Goal: Information Seeking & Learning: Compare options

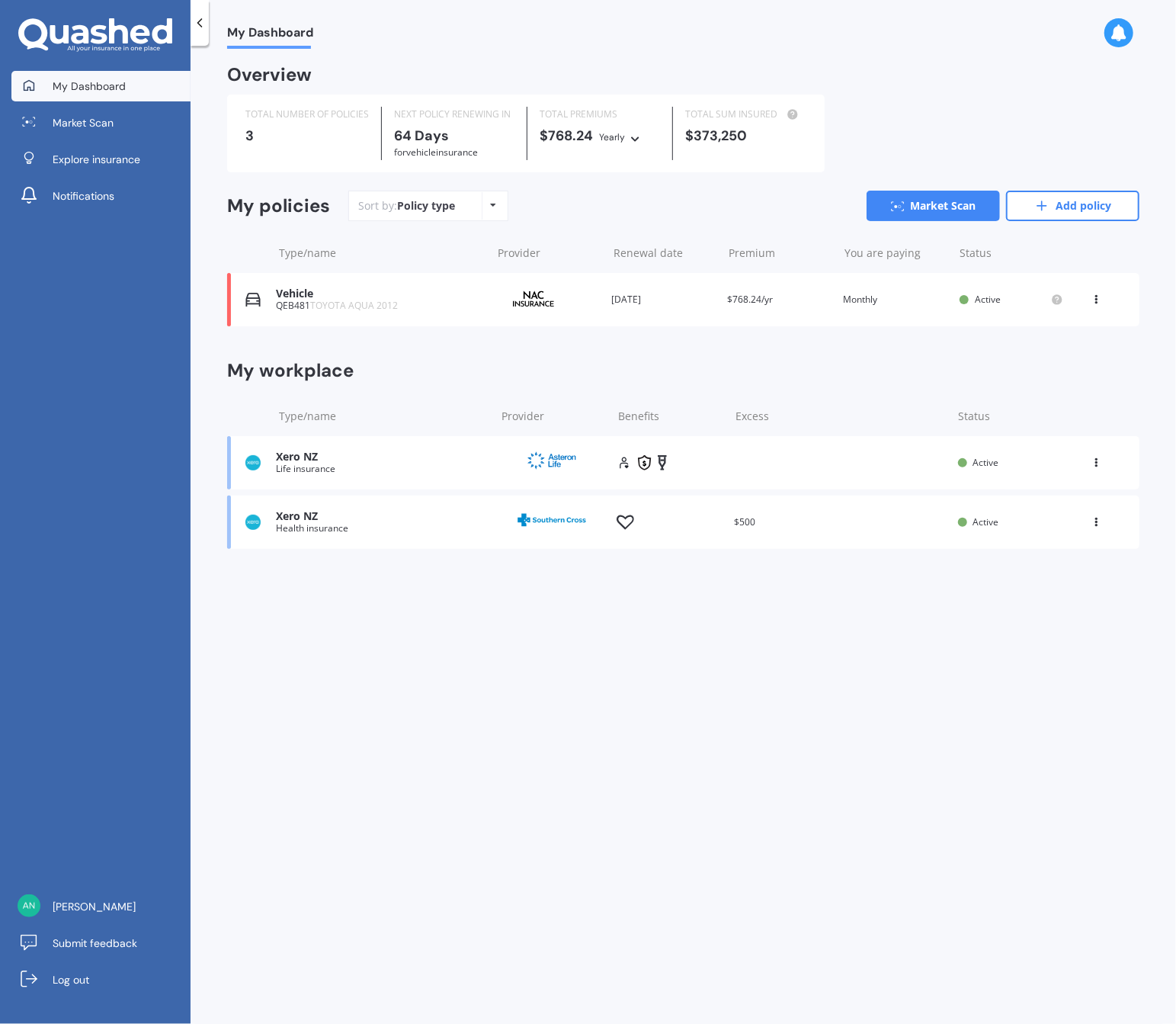
click at [787, 297] on div "Premium $768.24/yr" at bounding box center [780, 299] width 104 height 15
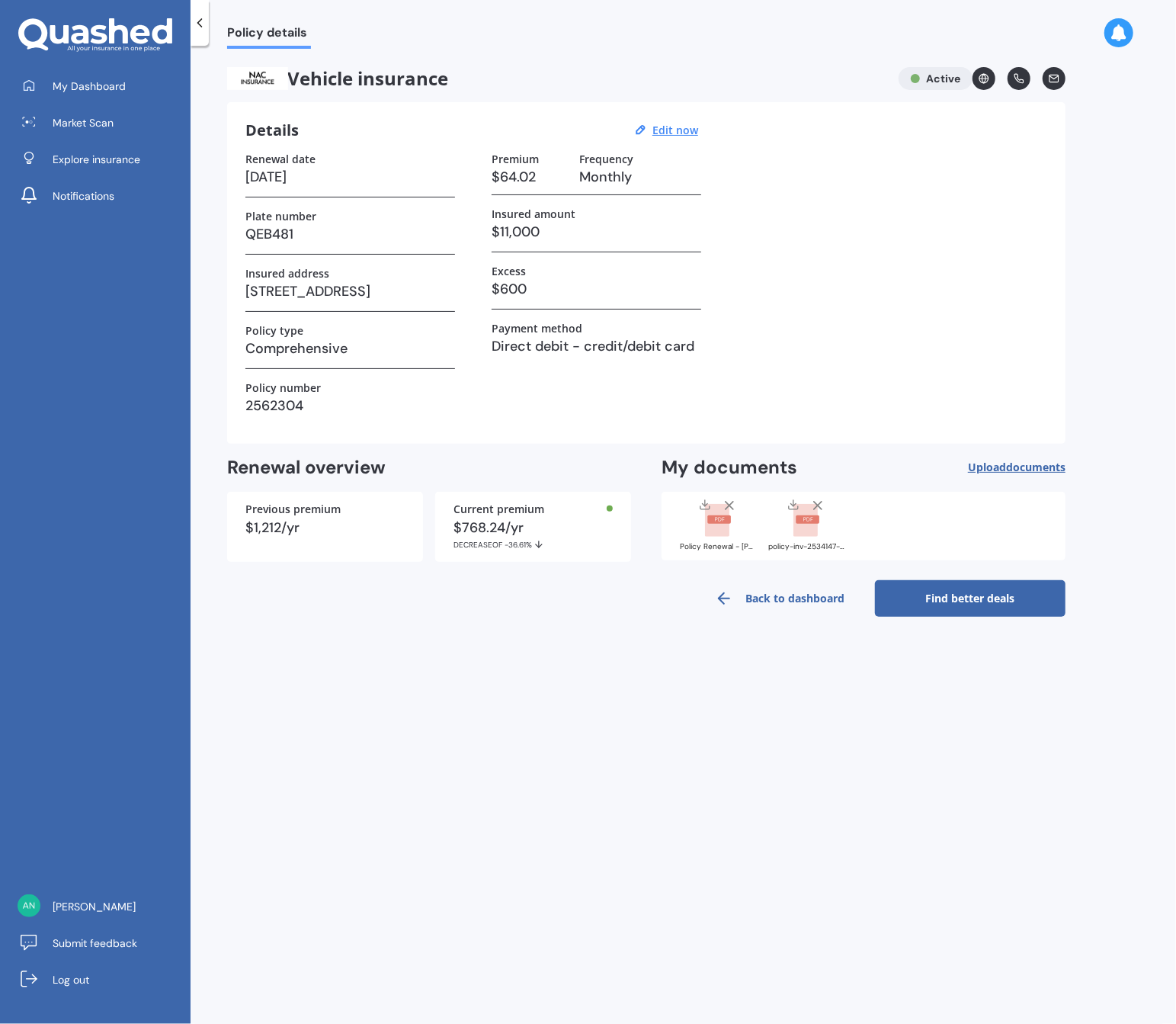
click at [1001, 604] on link "Find better deals" at bounding box center [970, 598] width 191 height 37
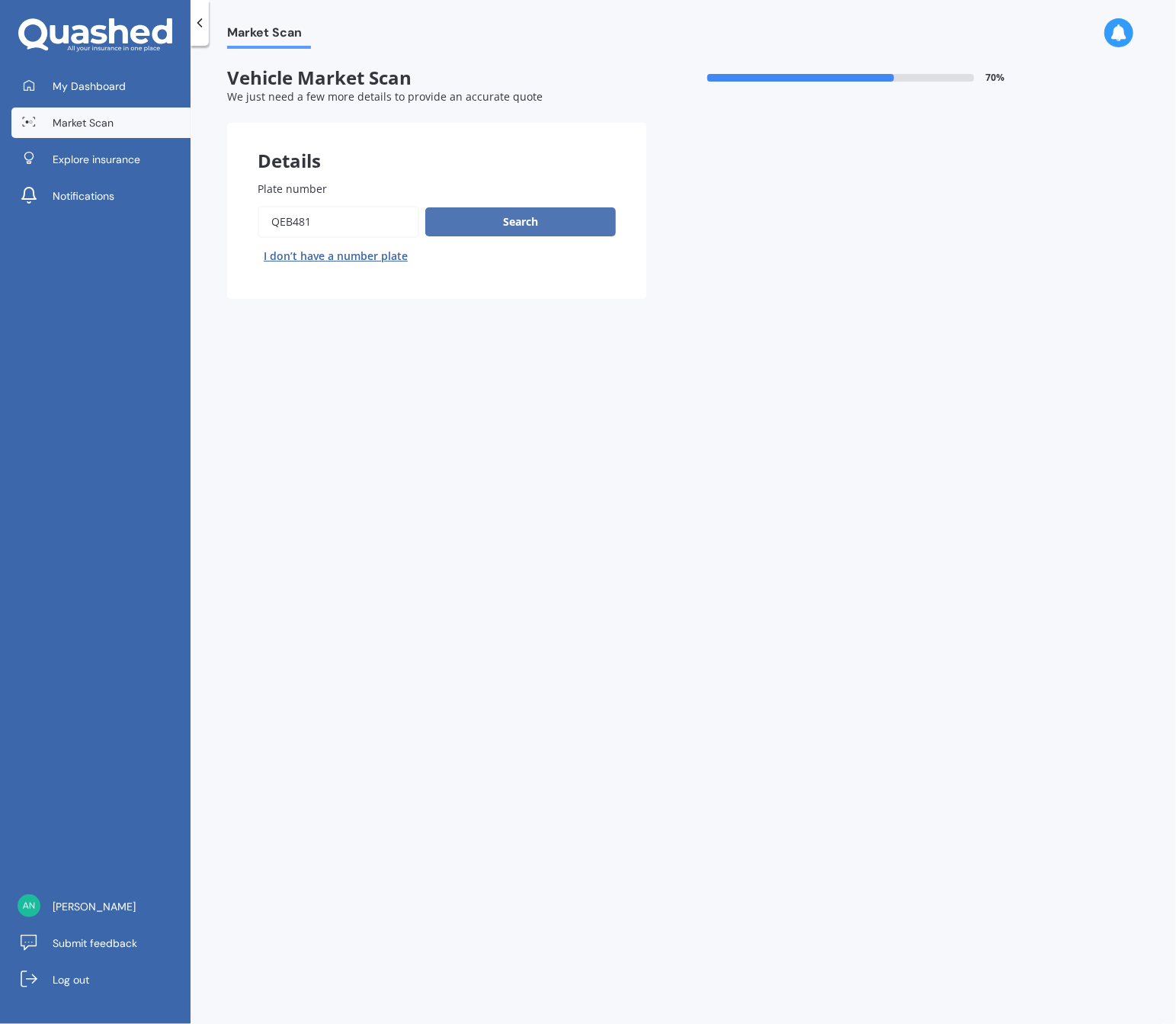
click at [473, 223] on button "Search" at bounding box center [520, 221] width 191 height 29
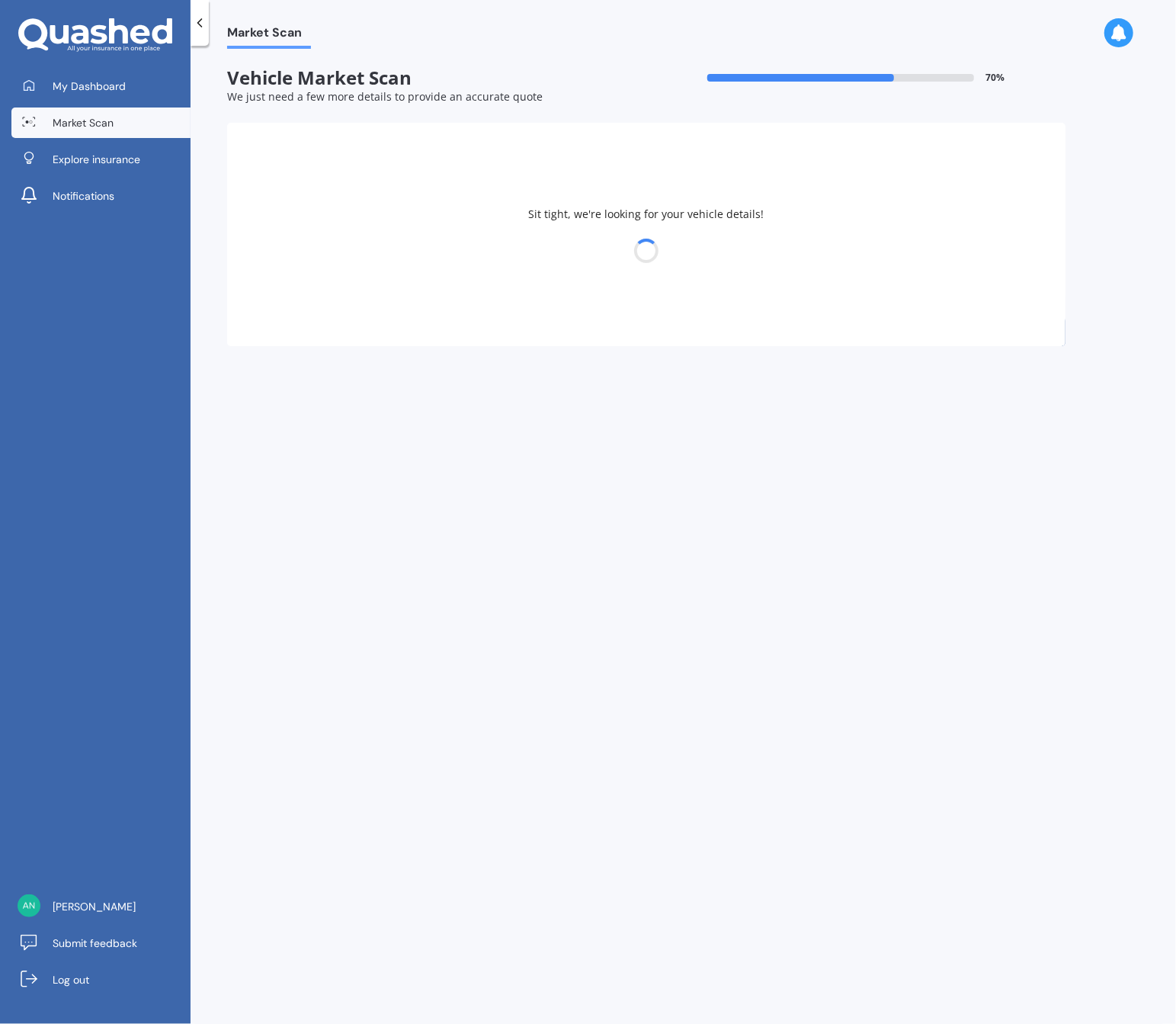
select select "TOYOTA"
select select "AQUA"
select select "28"
select select "05"
select select "1997"
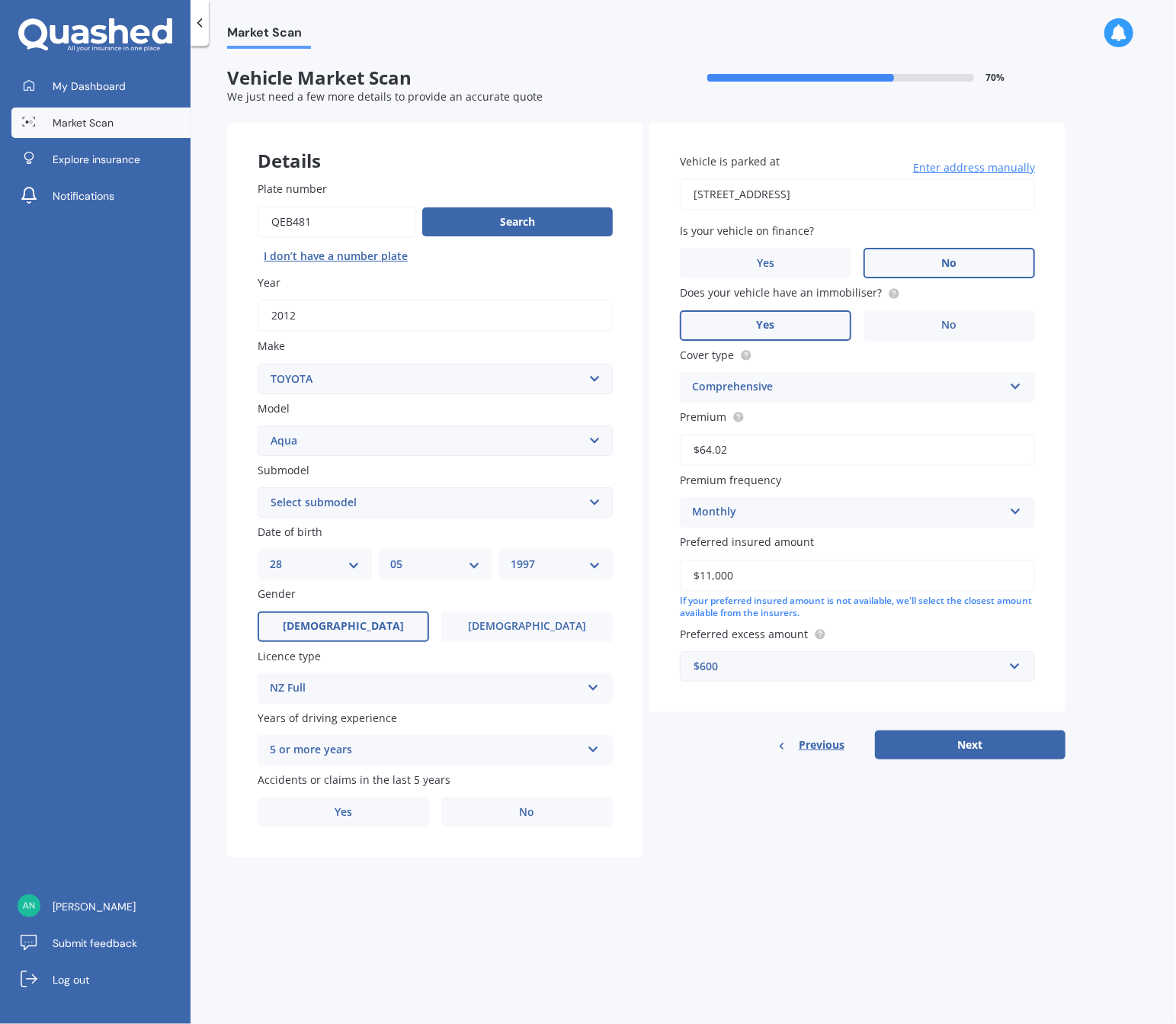
click at [961, 264] on label "No" at bounding box center [950, 263] width 172 height 30
click at [0, 0] on input "No" at bounding box center [0, 0] width 0 height 0
click at [774, 659] on div "$600" at bounding box center [848, 666] width 309 height 17
click at [702, 653] on input "text" at bounding box center [851, 666] width 341 height 29
type input "5"
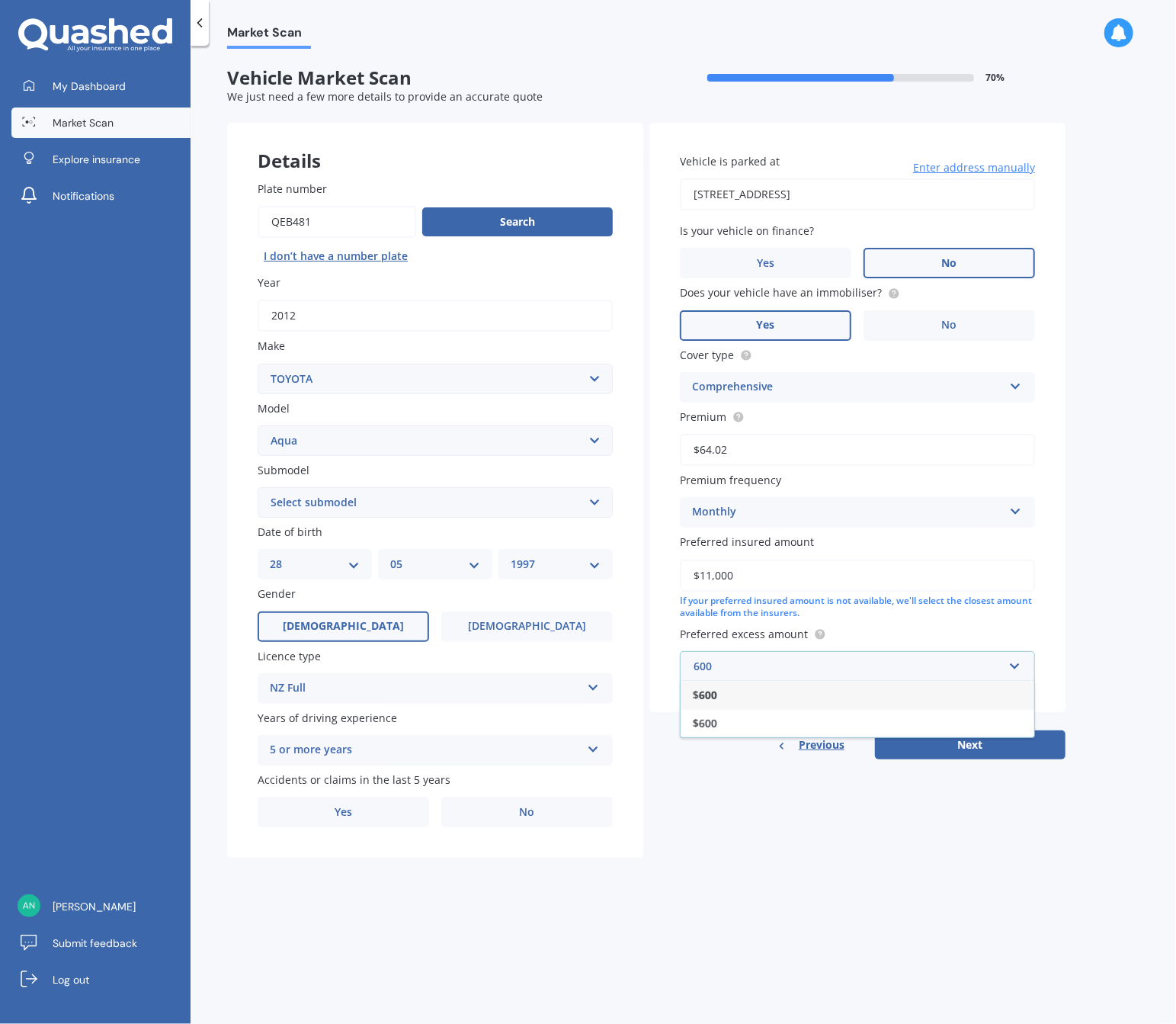
type input "600"
click at [743, 688] on div "$ 600" at bounding box center [858, 695] width 354 height 28
click at [809, 847] on div "Details Plate number Search I don’t have a number plate Year [DATE] Make Select…" at bounding box center [646, 491] width 838 height 736
click at [361, 748] on div "5 or more years" at bounding box center [425, 750] width 311 height 18
click at [353, 775] on div "5 or more years" at bounding box center [435, 779] width 354 height 27
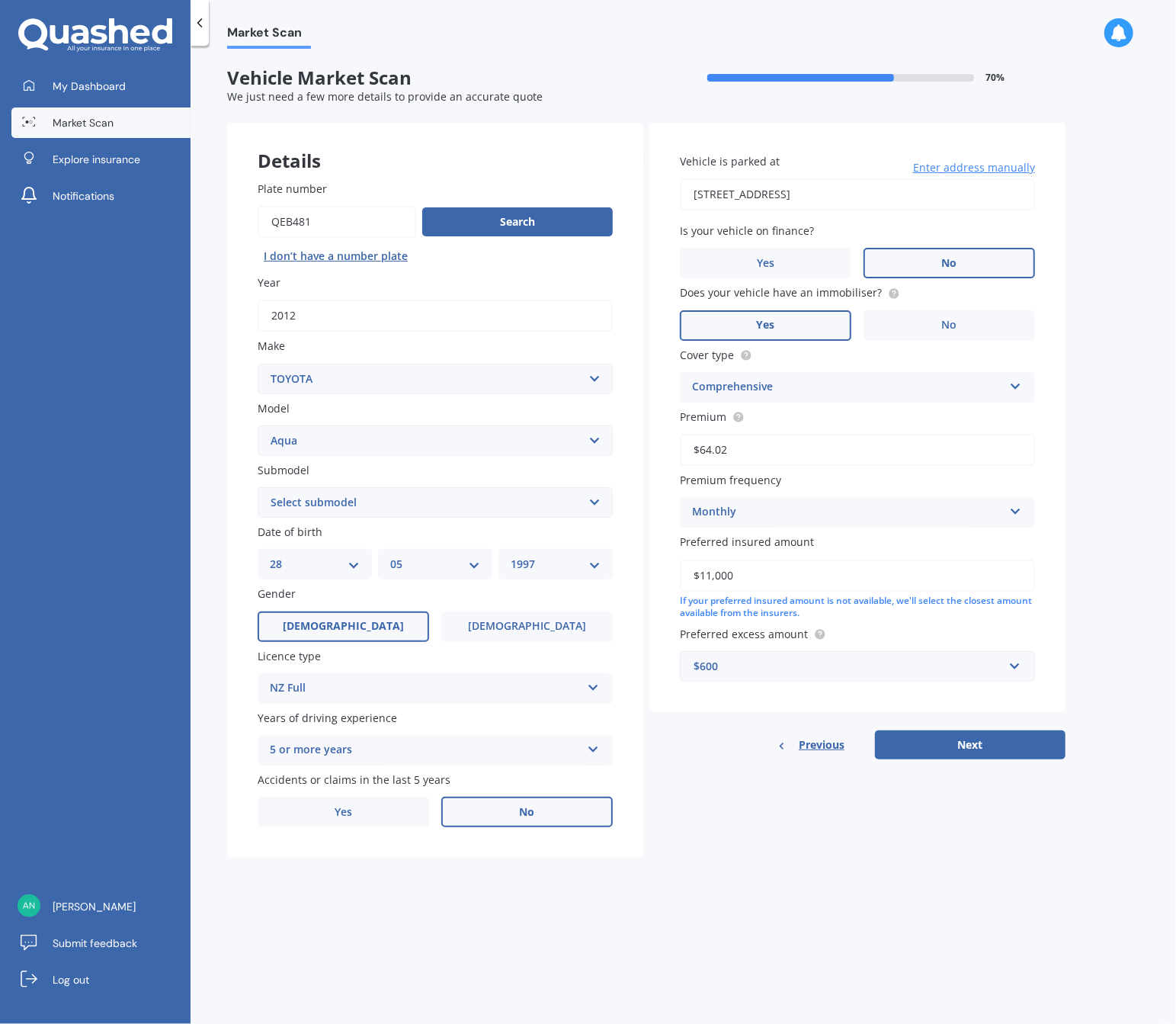
click at [481, 810] on label "No" at bounding box center [527, 812] width 172 height 30
click at [0, 0] on input "No" at bounding box center [0, 0] width 0 height 0
click at [354, 493] on select "Select submodel (All Other) Hatchback Hybrid" at bounding box center [435, 502] width 355 height 30
select select "HYBRID"
click at [258, 487] on select "Select submodel (All Other) Hatchback Hybrid" at bounding box center [435, 502] width 355 height 30
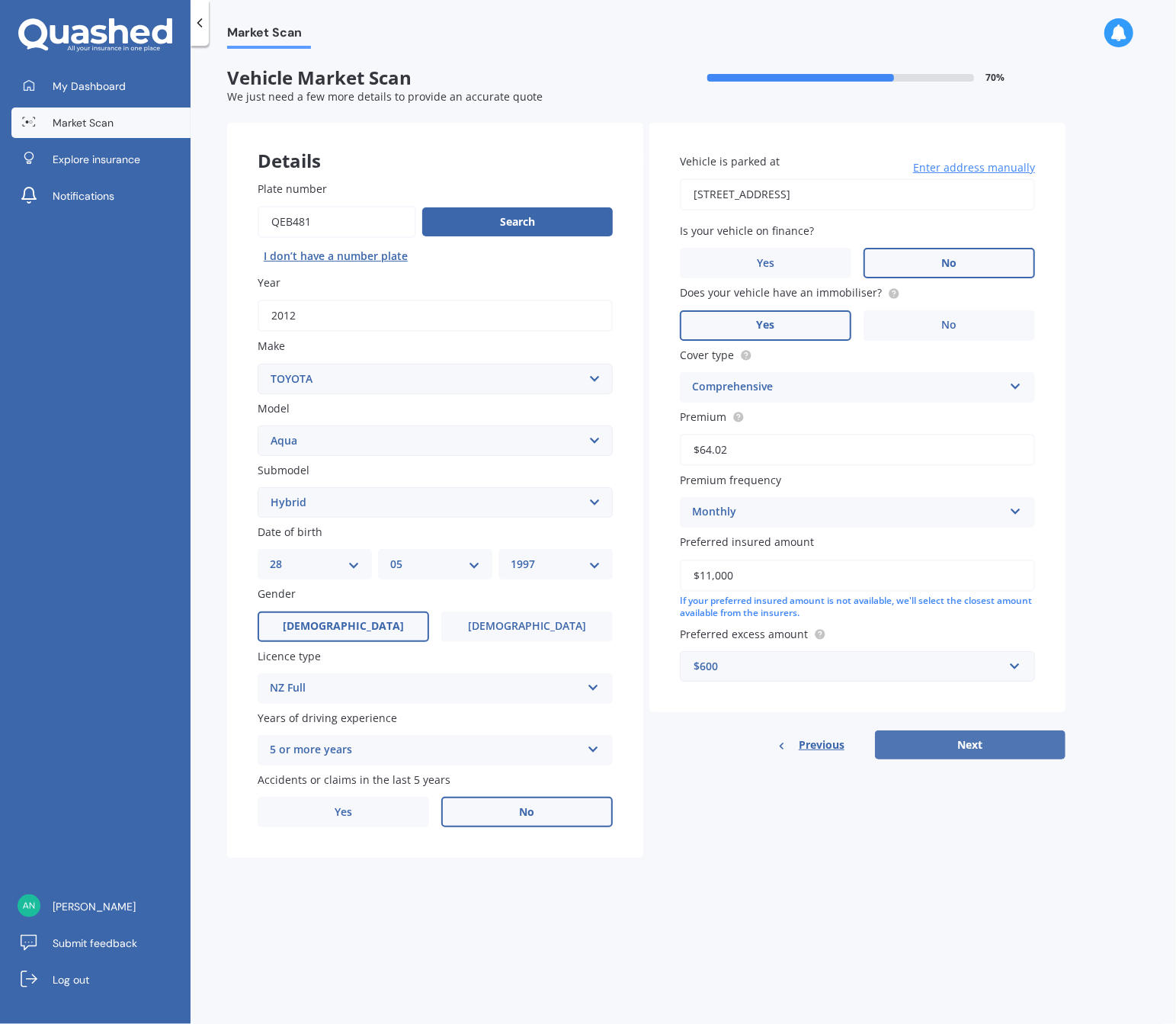
click at [989, 730] on button "Next" at bounding box center [970, 744] width 191 height 29
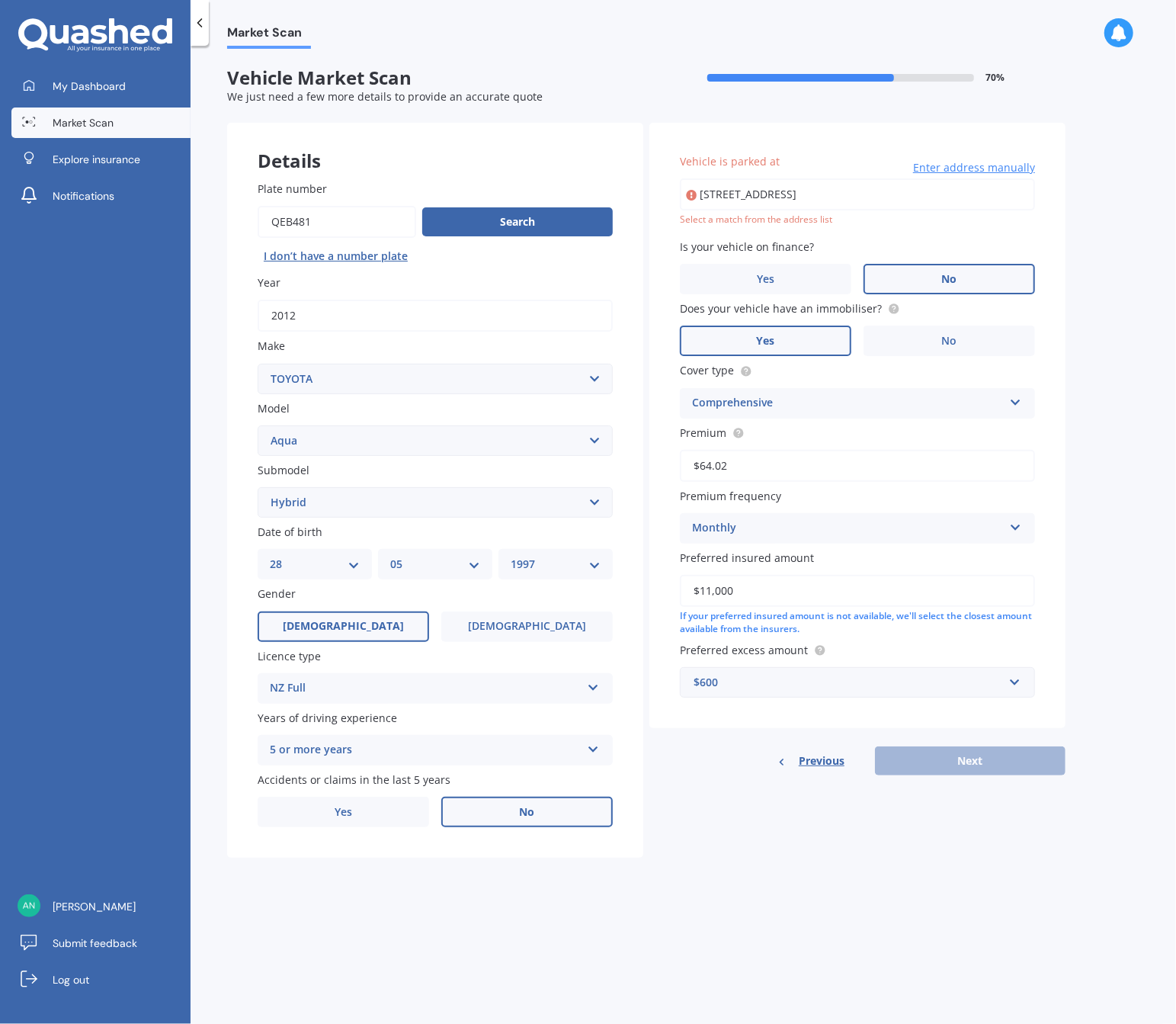
type input "[STREET_ADDRESS]"
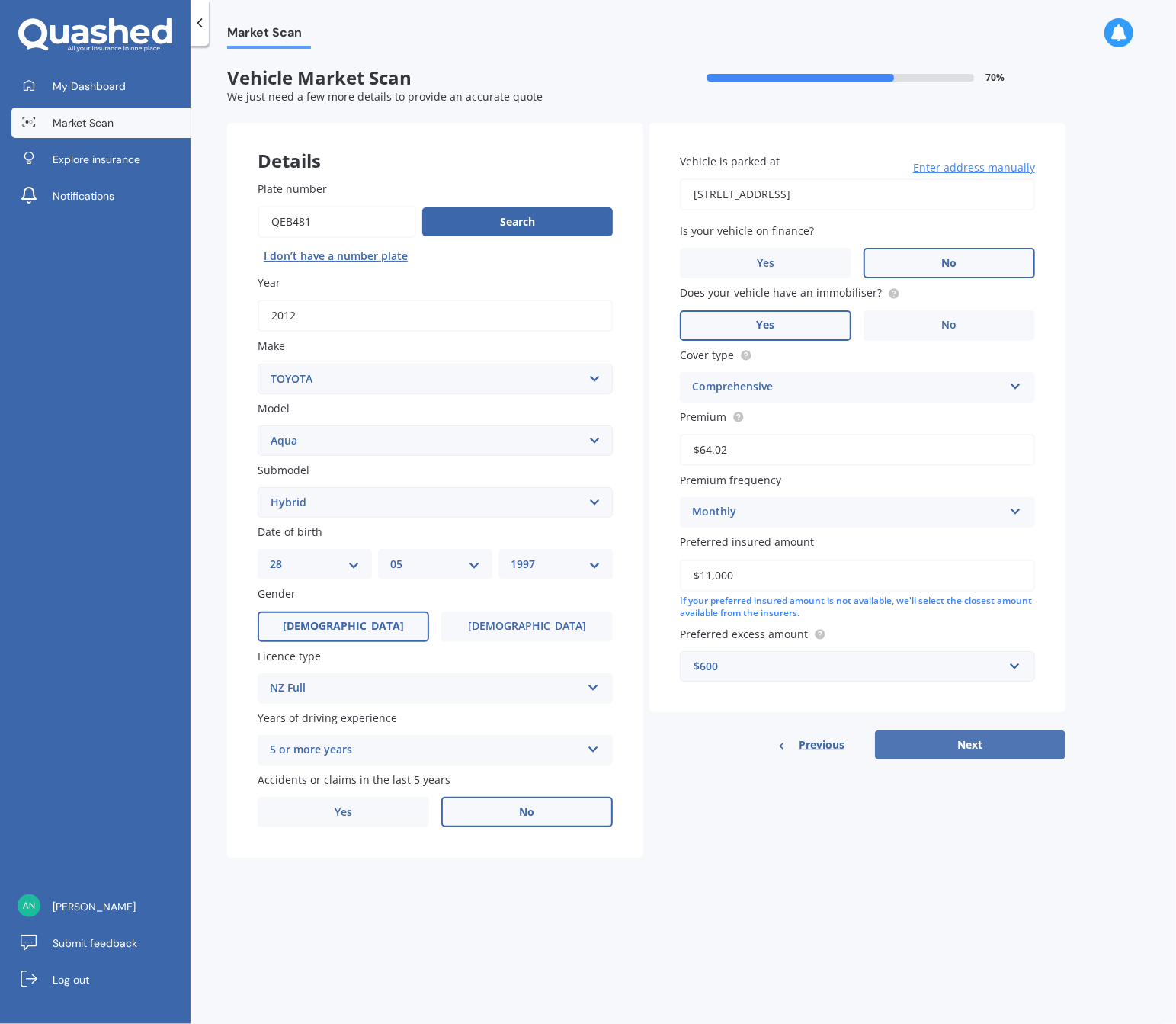
click at [951, 745] on button "Next" at bounding box center [970, 744] width 191 height 29
select select "28"
select select "05"
select select "1997"
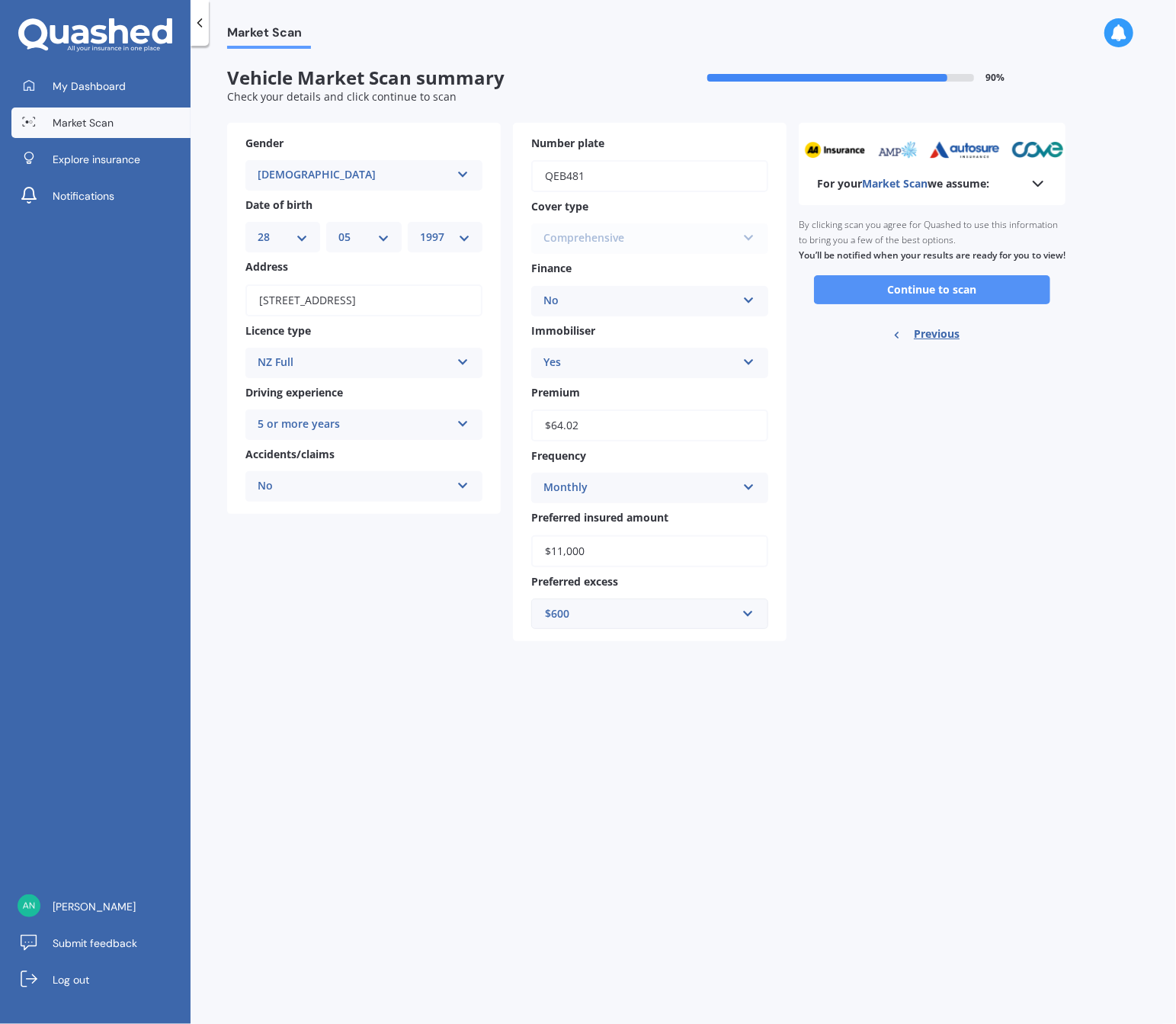
click at [934, 303] on button "Continue to scan" at bounding box center [932, 289] width 236 height 29
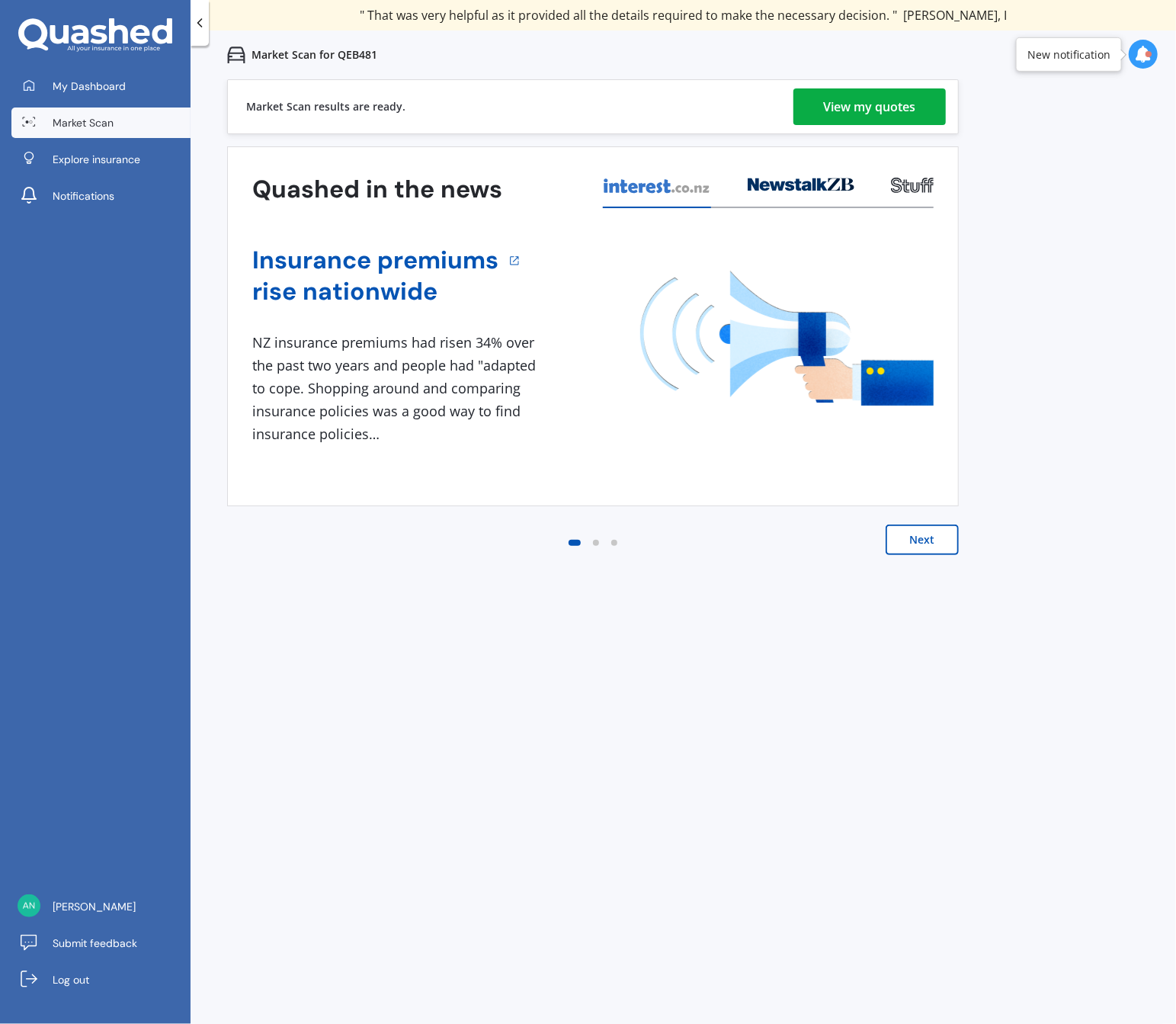
click at [848, 96] on div "View my quotes" at bounding box center [870, 106] width 92 height 37
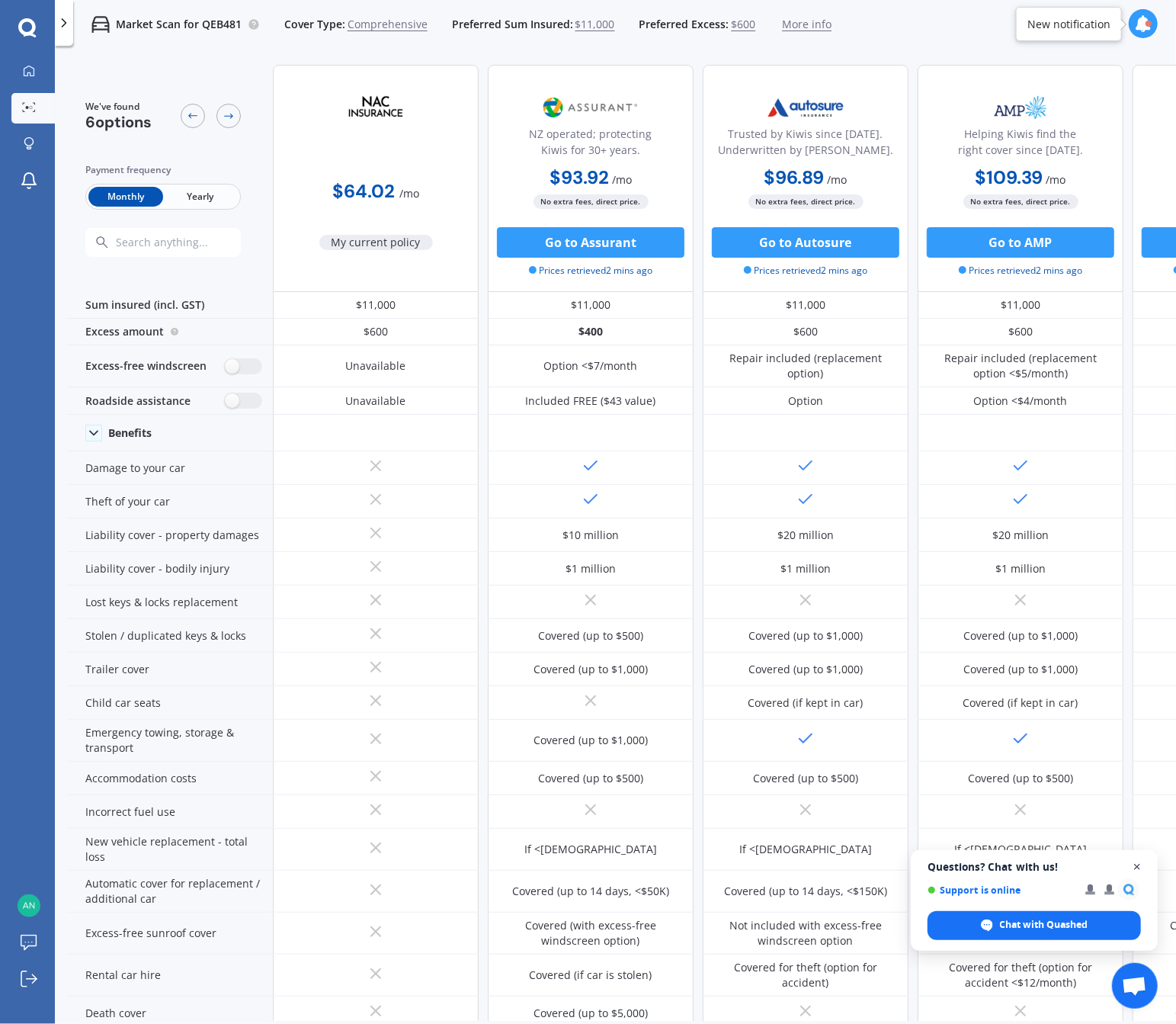
click at [1136, 869] on span "Close chat" at bounding box center [1137, 867] width 19 height 19
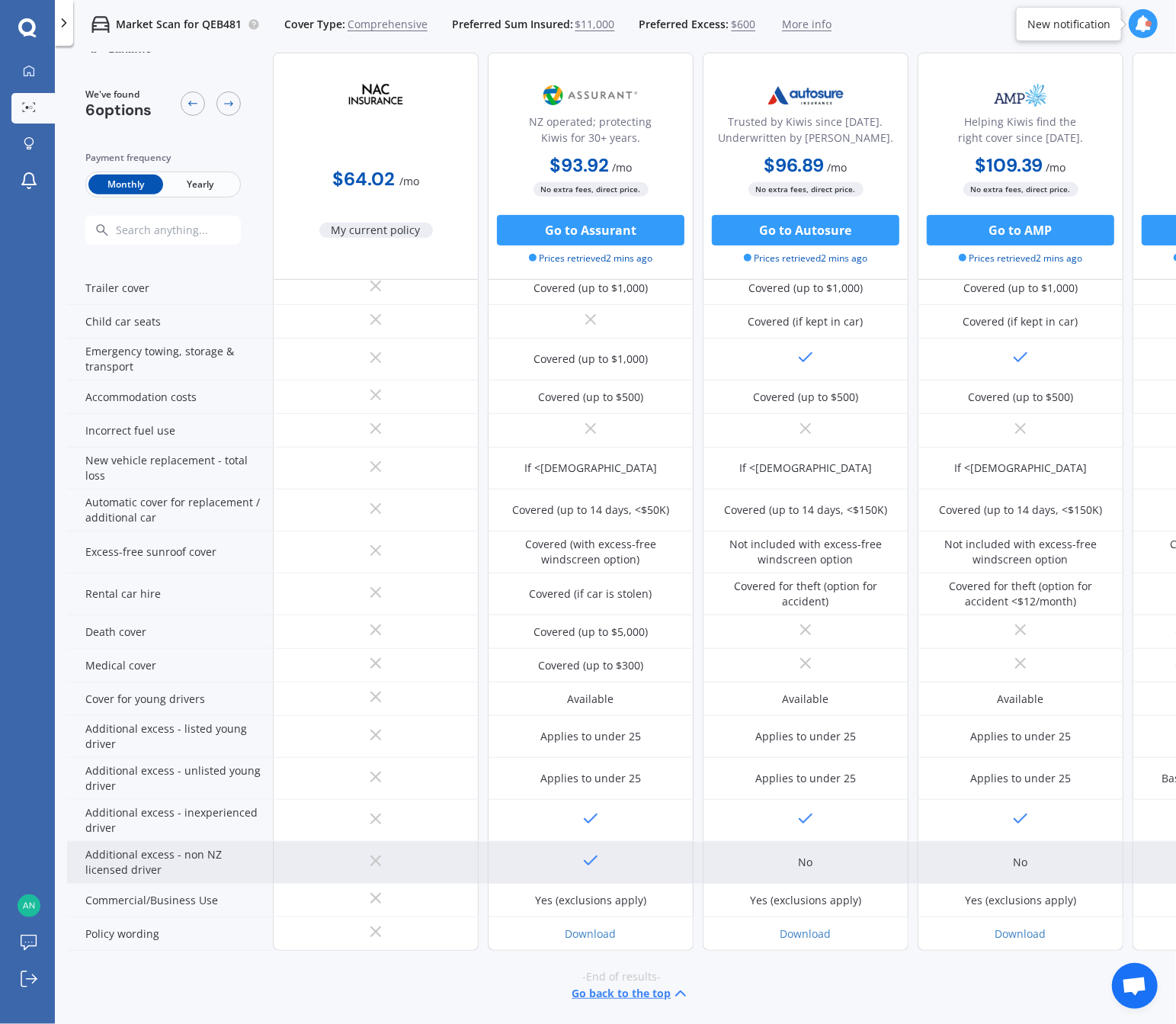
scroll to position [399, 0]
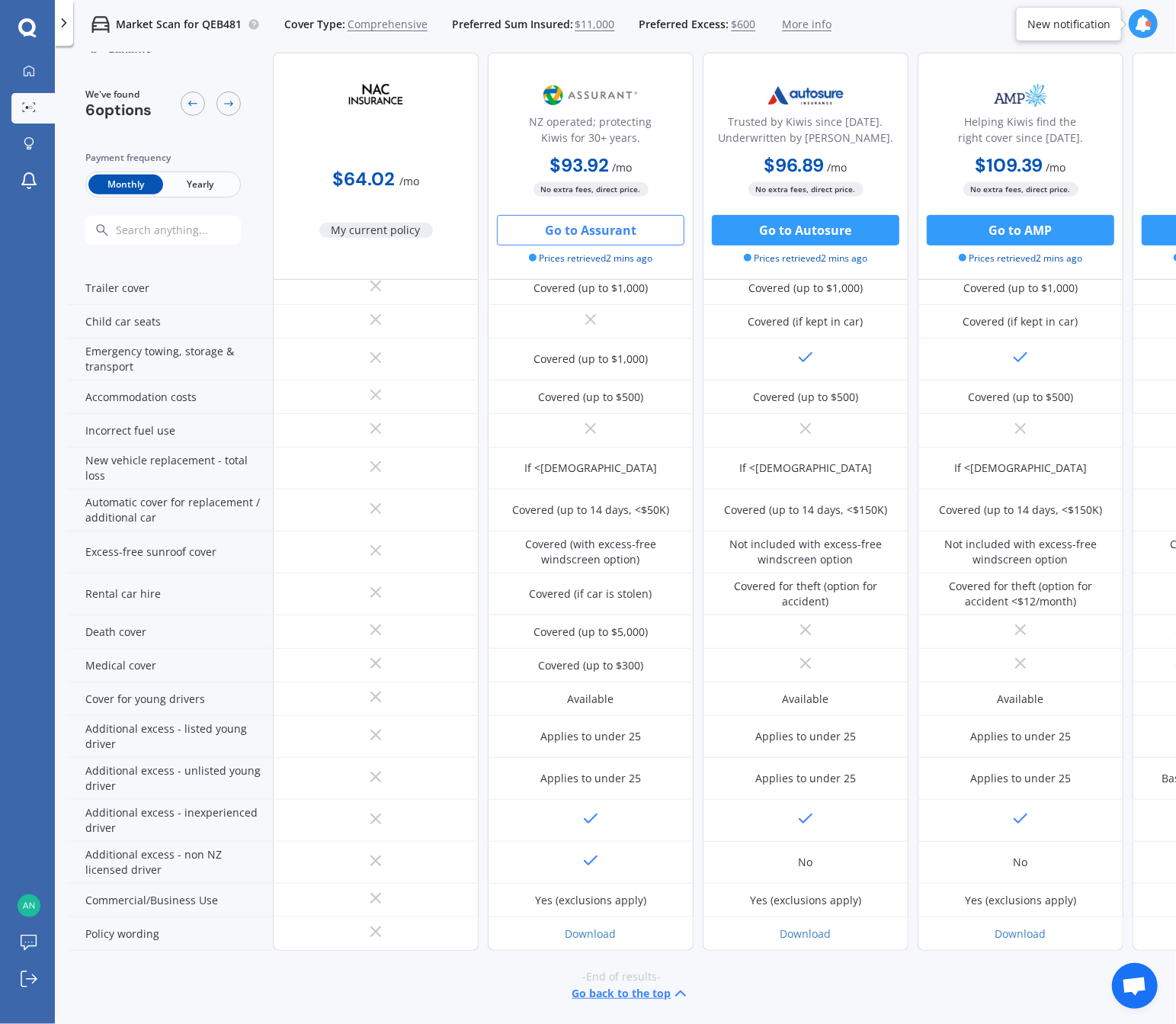
click at [590, 232] on button "Go to Assurant" at bounding box center [591, 230] width 188 height 30
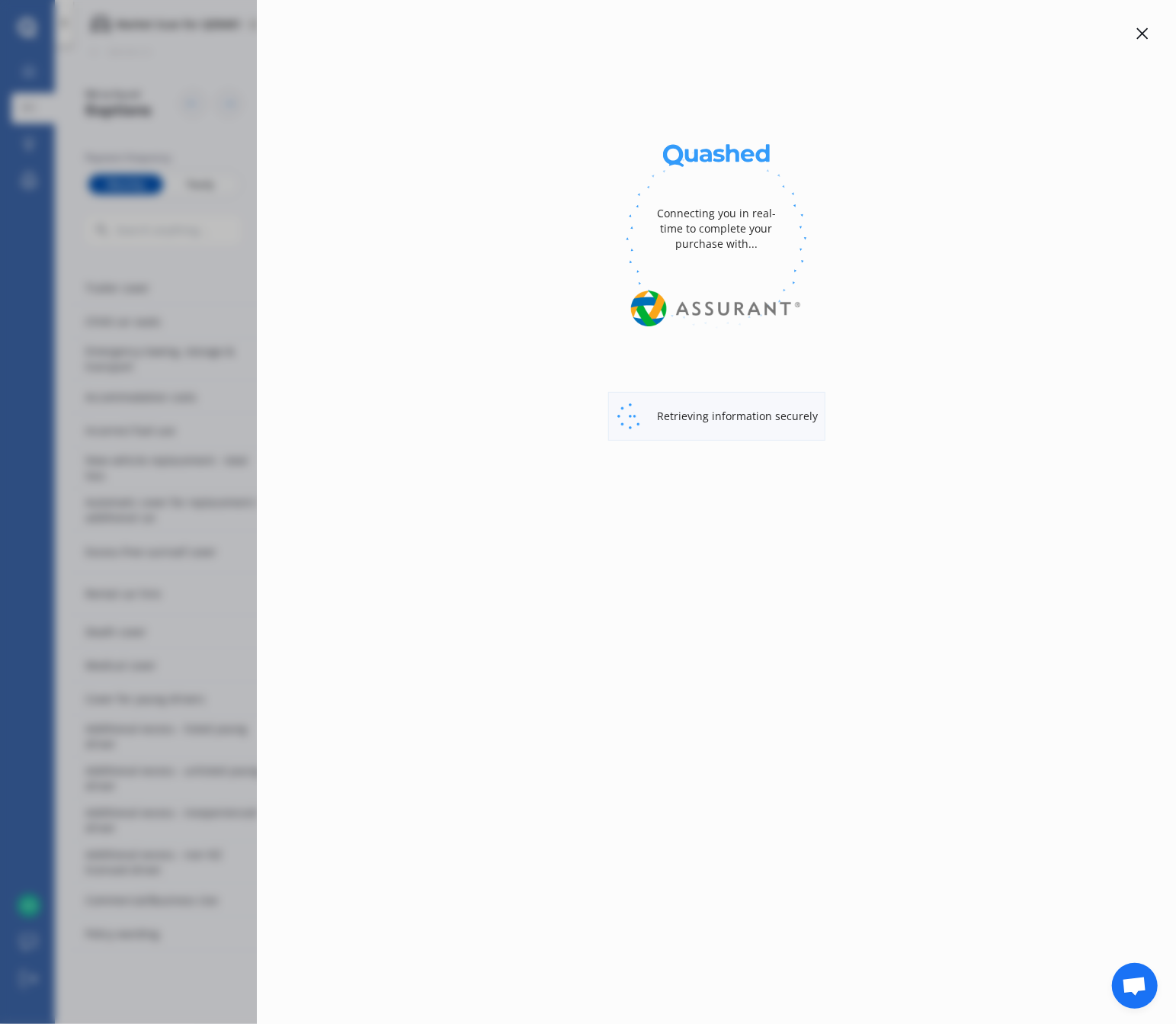
select select "full"
select select "0"
select select "[GEOGRAPHIC_DATA]"
select select "TOYOTA"
select select "AQUA"
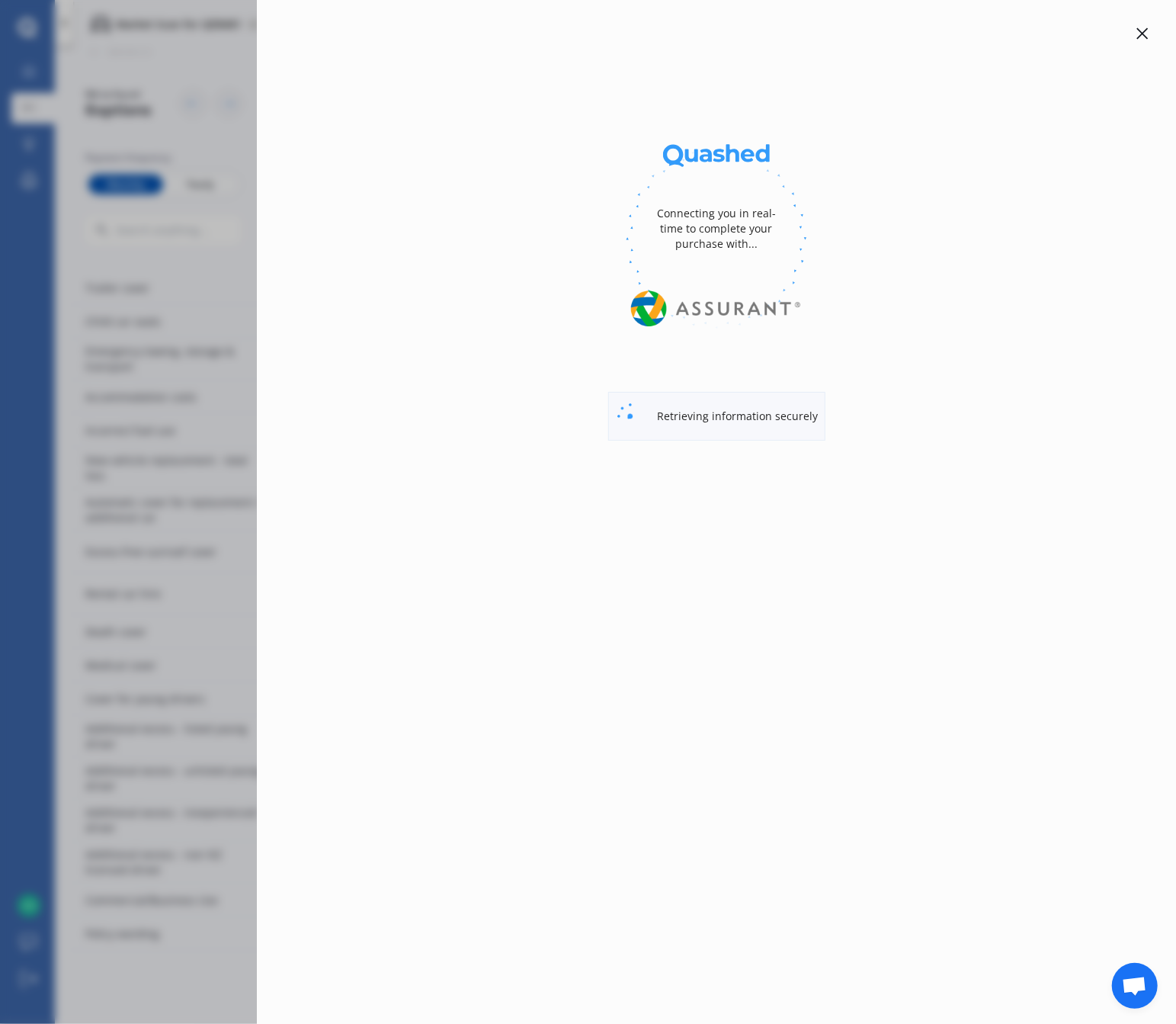
select select "HYBRID"
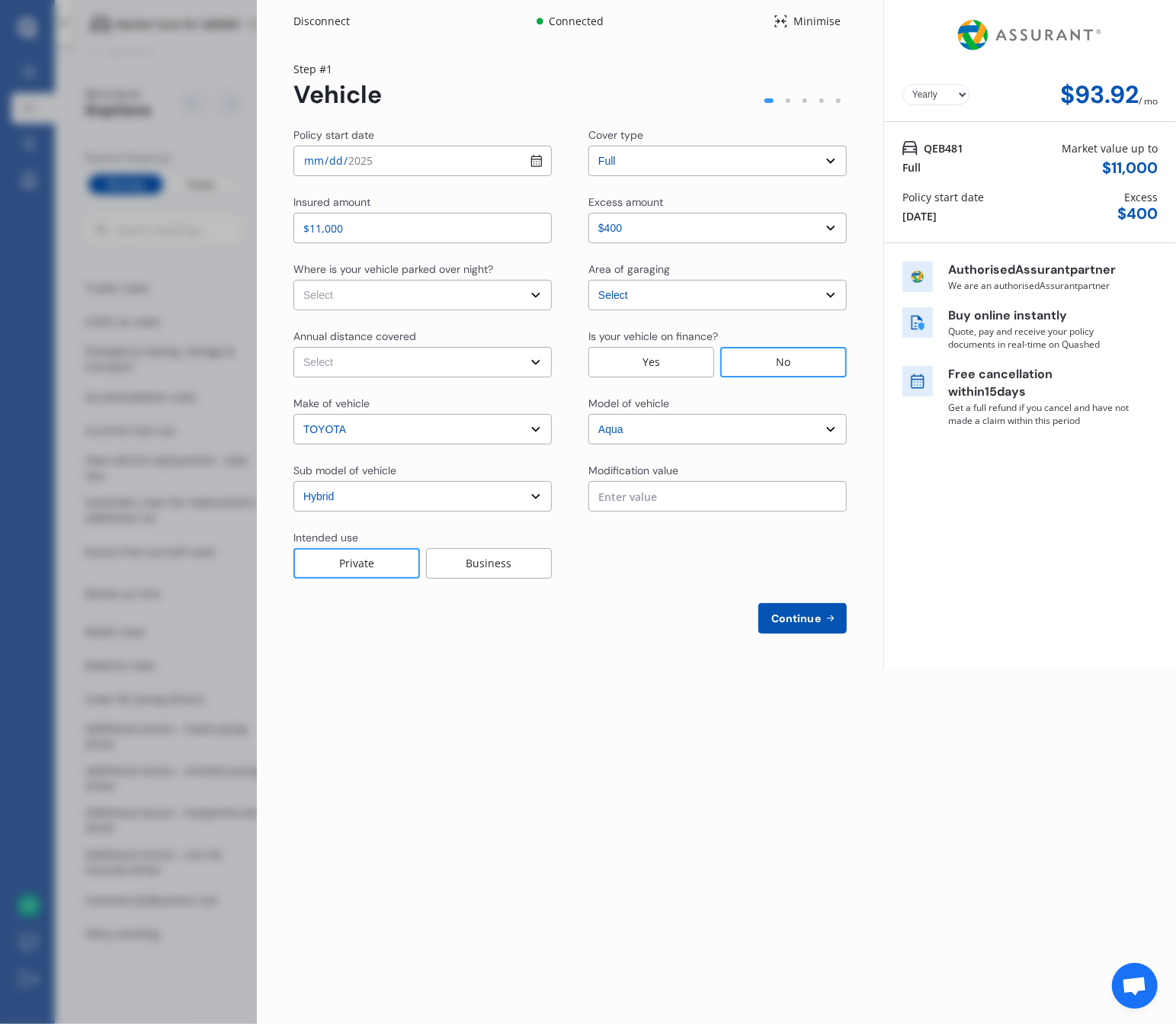
select select "Monthly"
click at [808, 19] on div "Minimise" at bounding box center [817, 21] width 59 height 15
